Goal: Navigation & Orientation: Find specific page/section

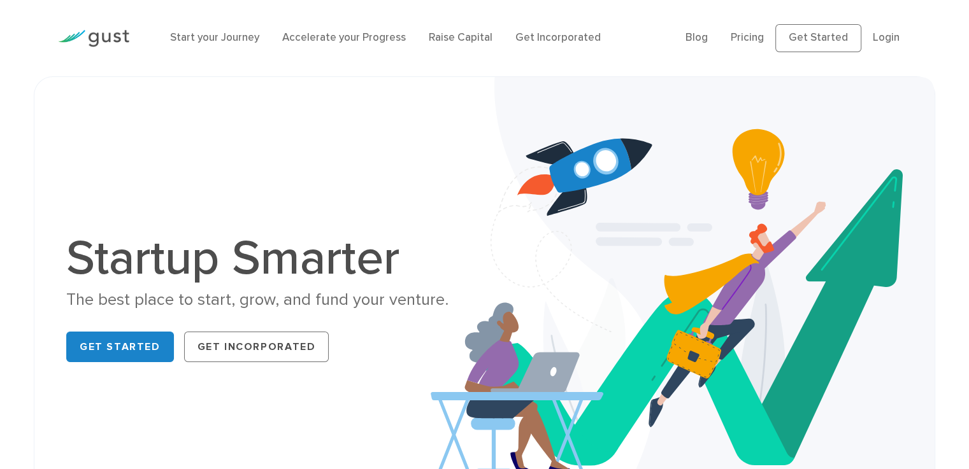
click at [750, 41] on link "Pricing" at bounding box center [746, 37] width 33 height 13
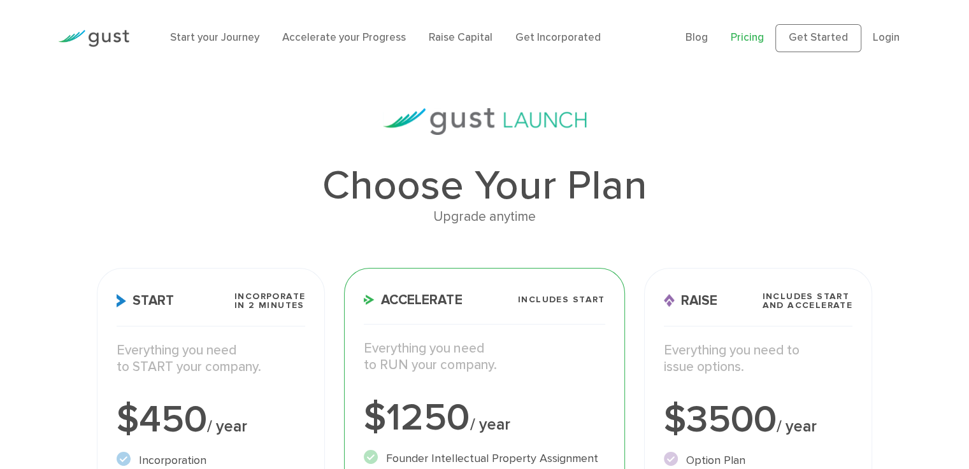
click at [706, 39] on link "Blog" at bounding box center [696, 37] width 22 height 13
